Goal: Task Accomplishment & Management: Manage account settings

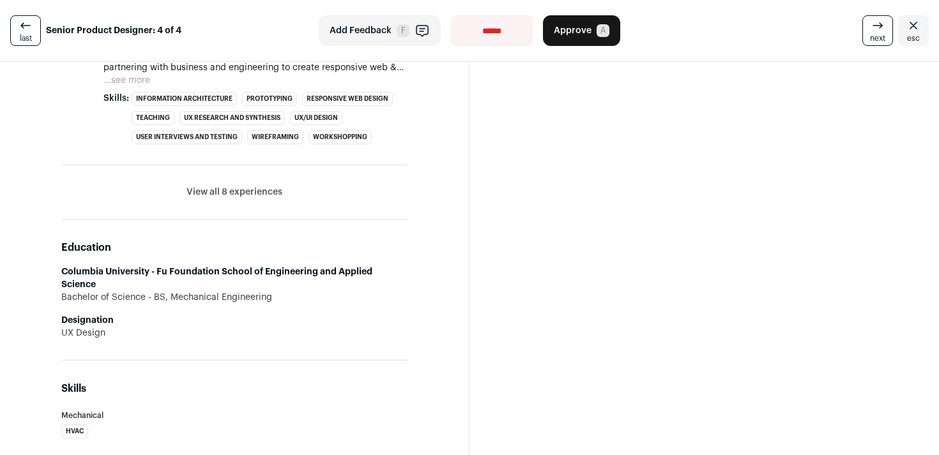
scroll to position [820, 0]
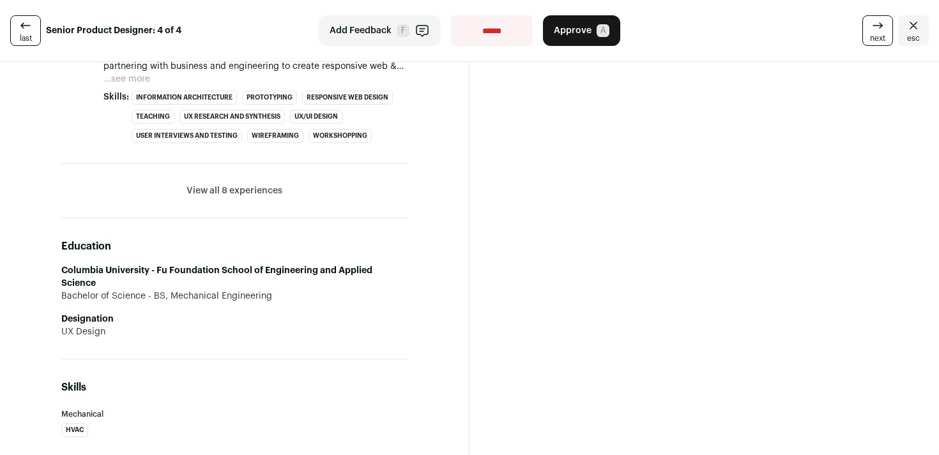
click at [230, 197] on button "View all 8 experiences" at bounding box center [234, 191] width 96 height 13
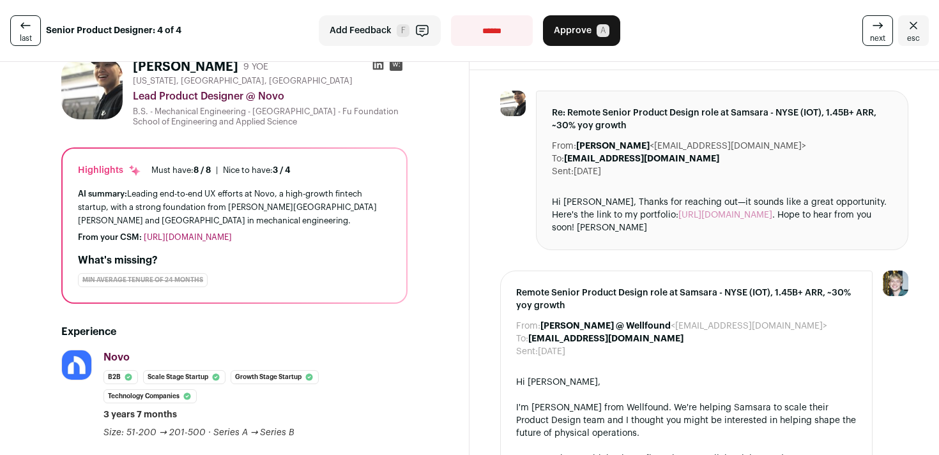
scroll to position [0, 0]
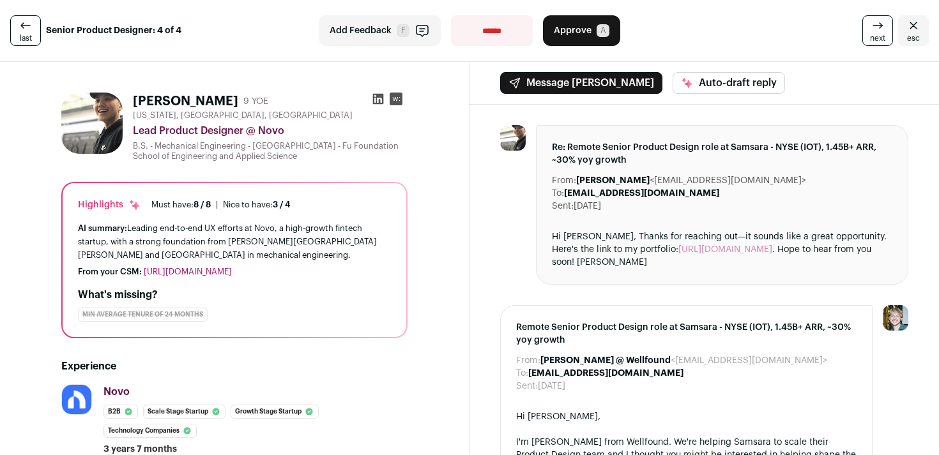
click at [582, 35] on span "Approve" at bounding box center [573, 30] width 38 height 13
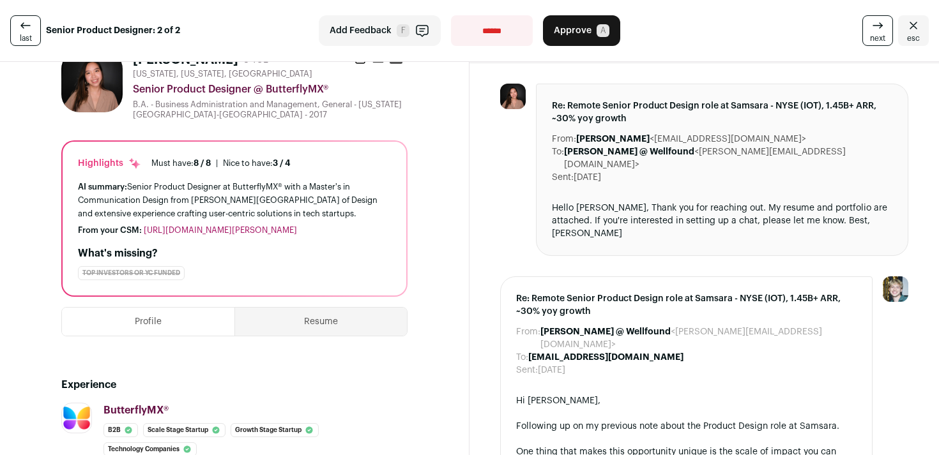
scroll to position [42, 0]
click at [291, 335] on button "Resume" at bounding box center [321, 321] width 172 height 28
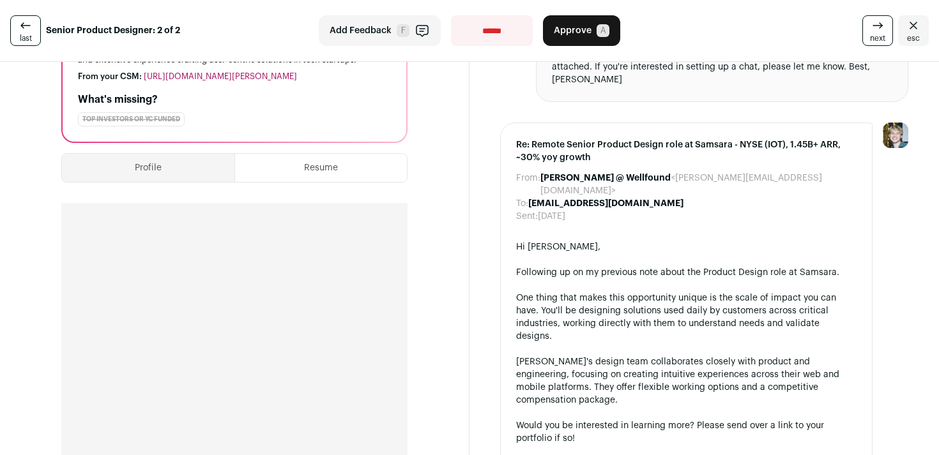
scroll to position [248, 0]
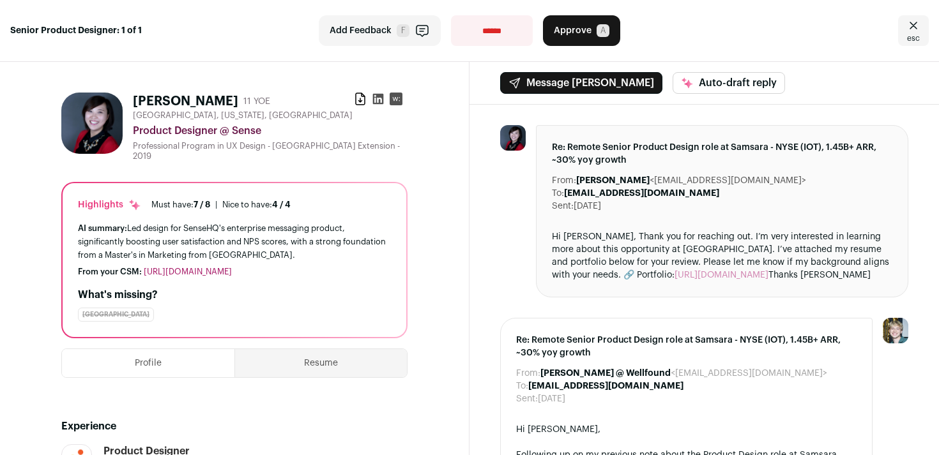
click at [379, 100] on icon at bounding box center [378, 99] width 11 height 11
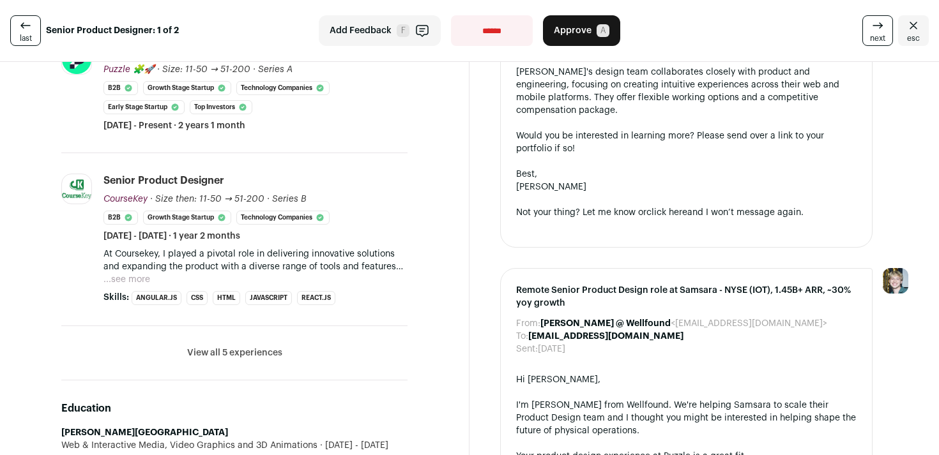
scroll to position [465, 0]
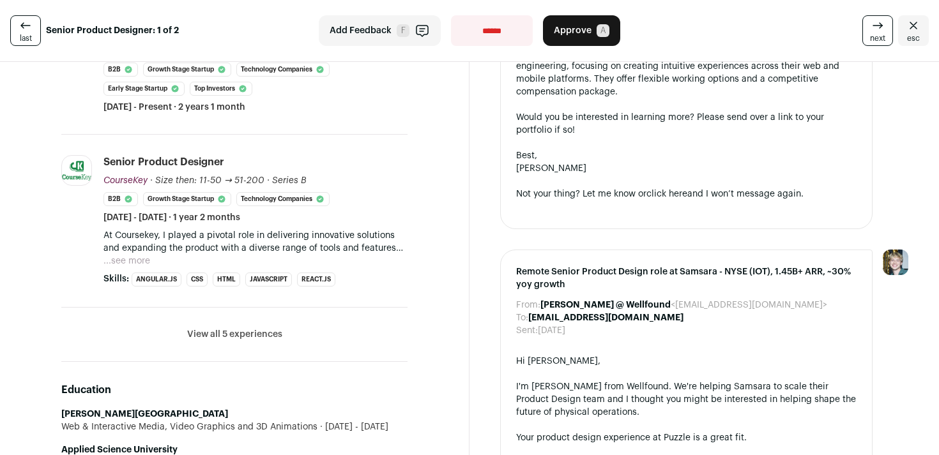
click at [207, 330] on button "View all 5 experiences" at bounding box center [234, 334] width 95 height 13
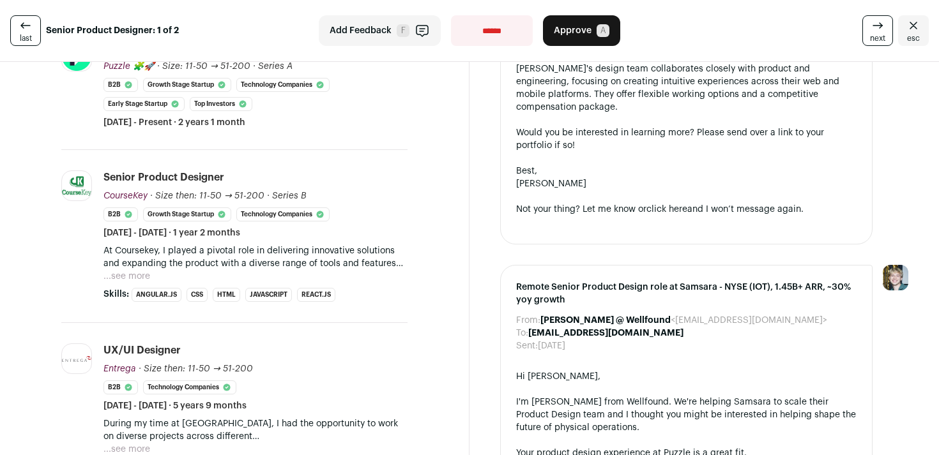
scroll to position [76, 0]
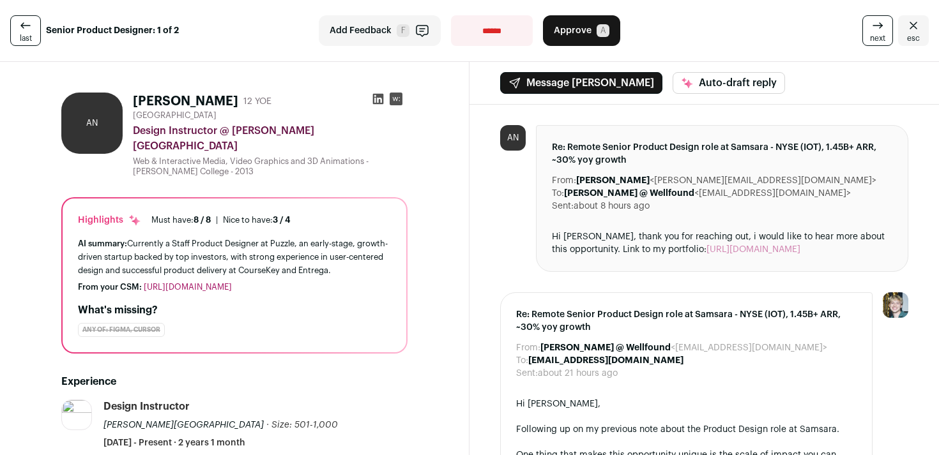
click at [375, 97] on icon at bounding box center [378, 99] width 11 height 11
